Goal: Transaction & Acquisition: Subscribe to service/newsletter

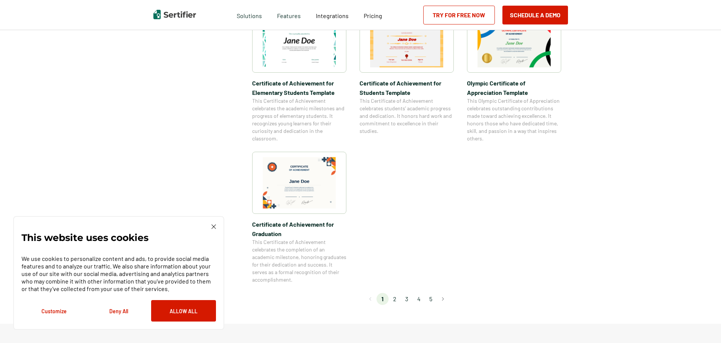
scroll to position [603, 0]
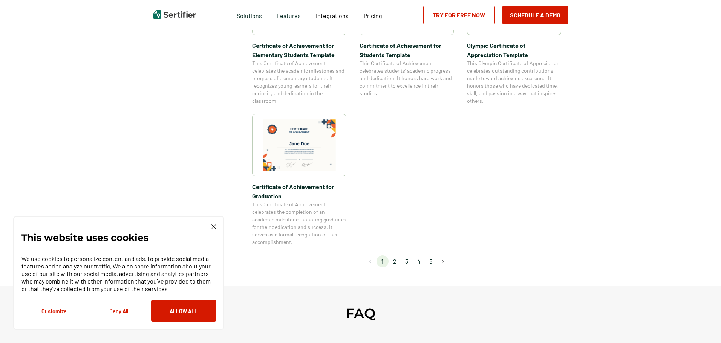
click at [396, 262] on li "2" at bounding box center [395, 262] width 12 height 12
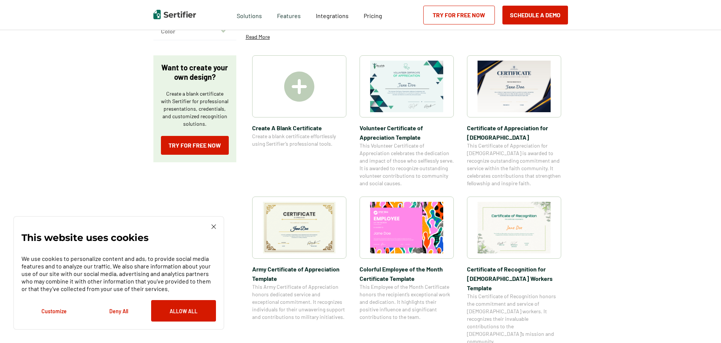
scroll to position [113, 0]
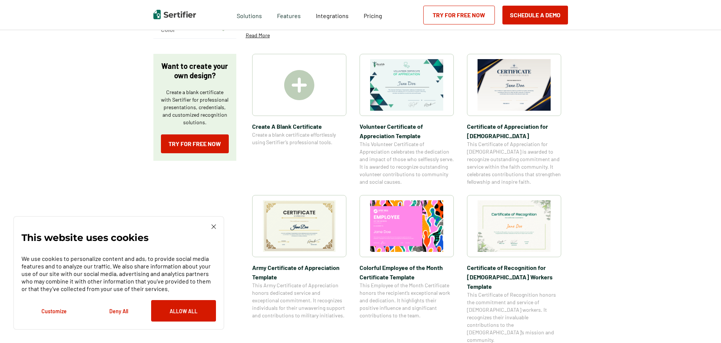
click at [317, 236] on img at bounding box center [299, 227] width 73 height 52
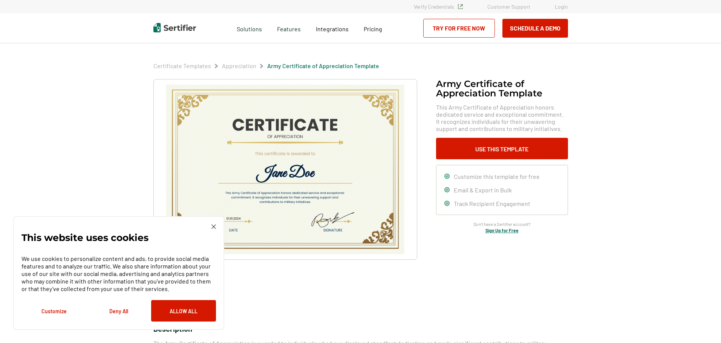
click at [193, 307] on button "Allow All" at bounding box center [183, 310] width 65 height 21
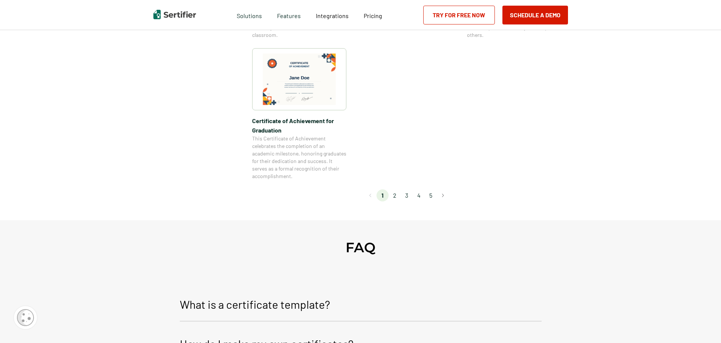
scroll to position [679, 0]
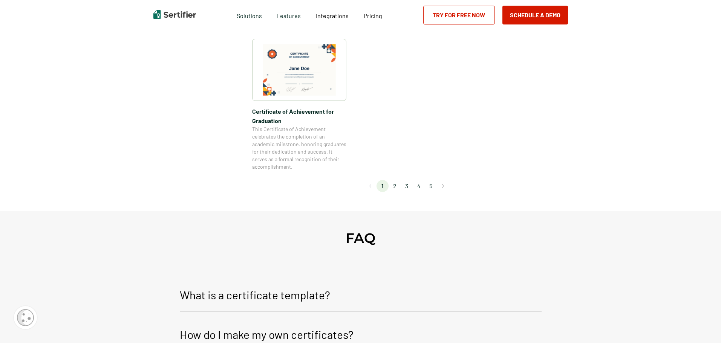
click at [397, 185] on li "2" at bounding box center [395, 186] width 12 height 12
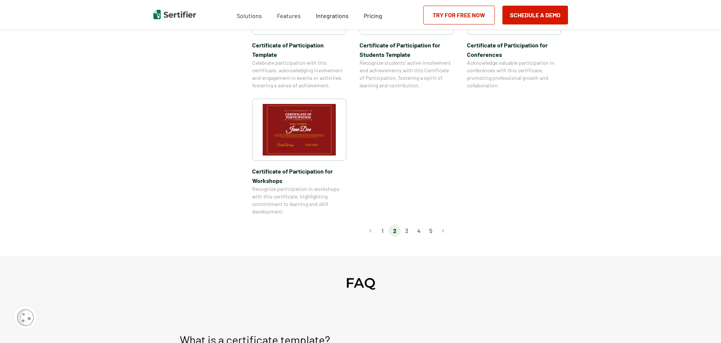
scroll to position [641, 0]
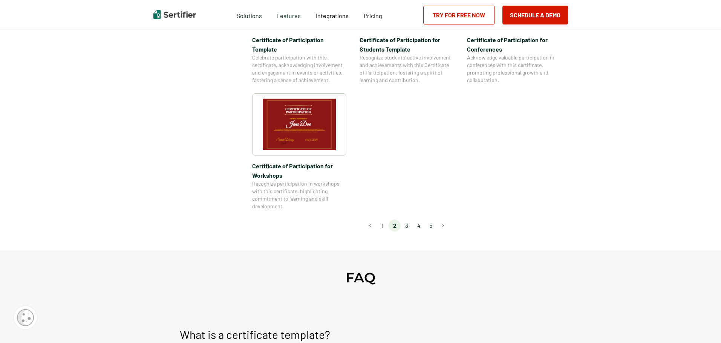
click at [407, 220] on li "3" at bounding box center [407, 226] width 12 height 12
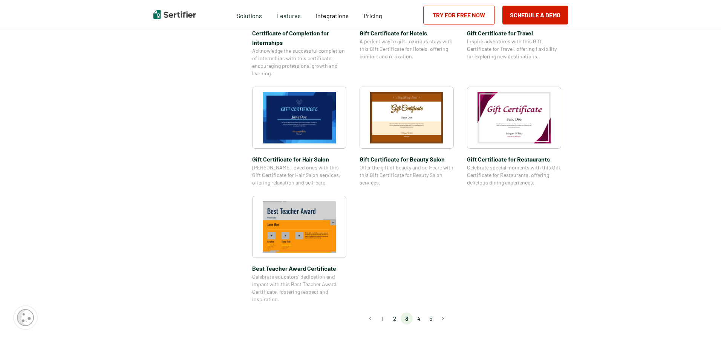
scroll to position [490, 0]
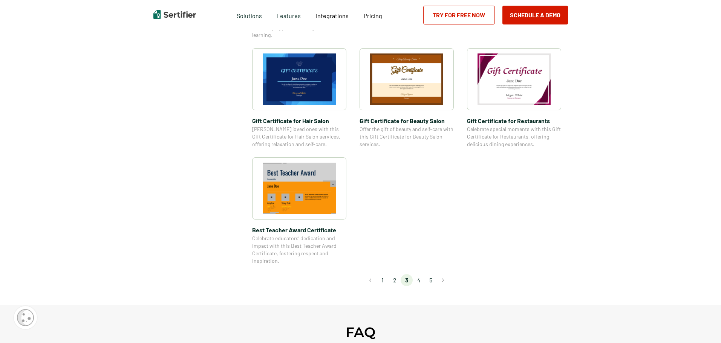
click at [420, 281] on li "4" at bounding box center [419, 280] width 12 height 12
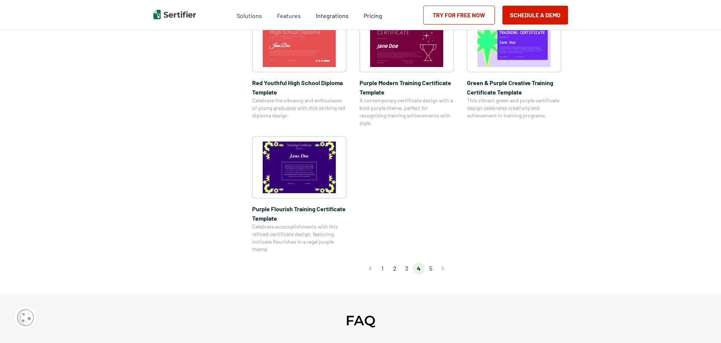
scroll to position [565, 0]
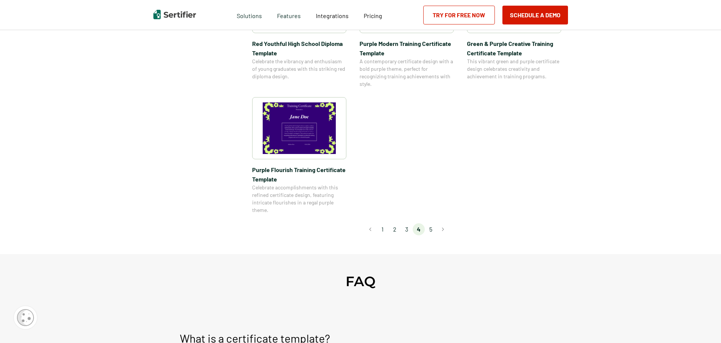
click at [432, 228] on li "5" at bounding box center [431, 230] width 12 height 12
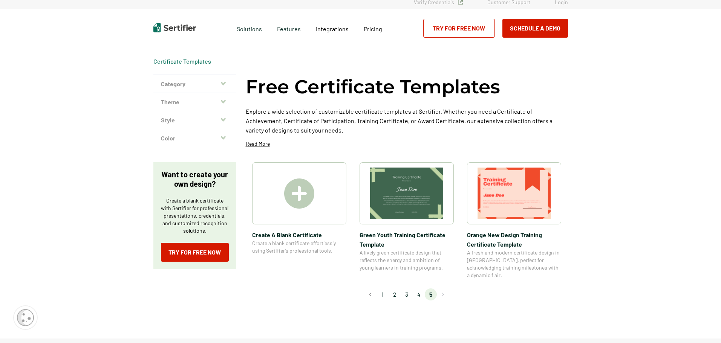
scroll to position [0, 0]
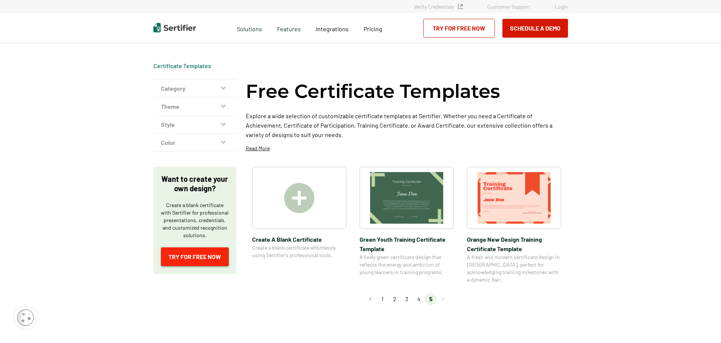
click at [208, 259] on link "Try for Free Now" at bounding box center [195, 257] width 68 height 19
